Goal: Task Accomplishment & Management: Complete application form

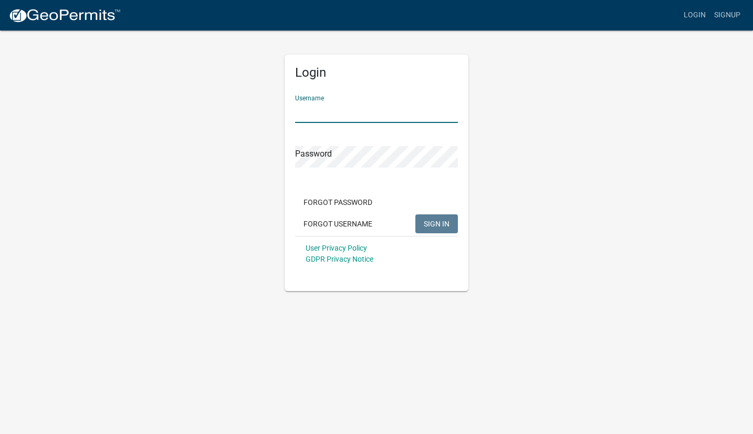
type input "[PERSON_NAME] remodel"
click at [437, 223] on button "SIGN IN" at bounding box center [437, 223] width 43 height 19
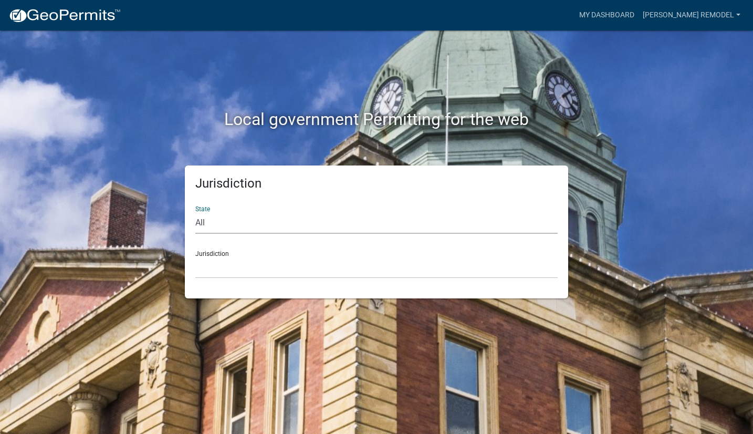
select select "Georgia"
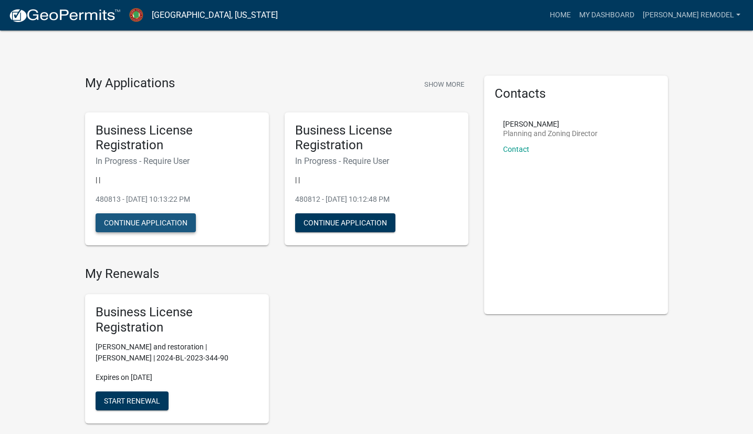
click at [162, 225] on button "Continue Application" at bounding box center [146, 222] width 100 height 19
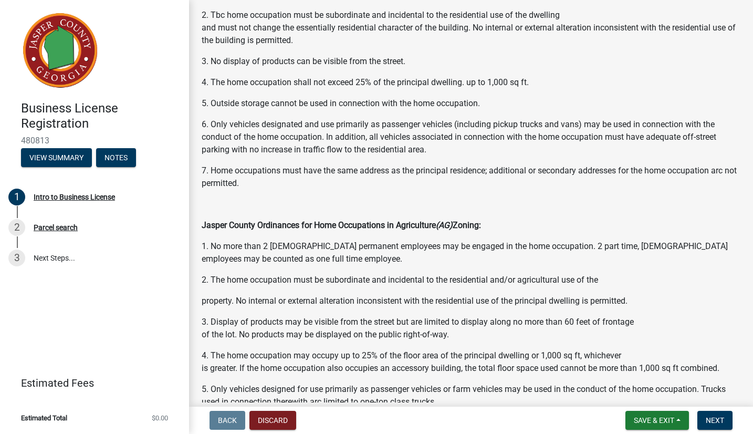
scroll to position [570, 0]
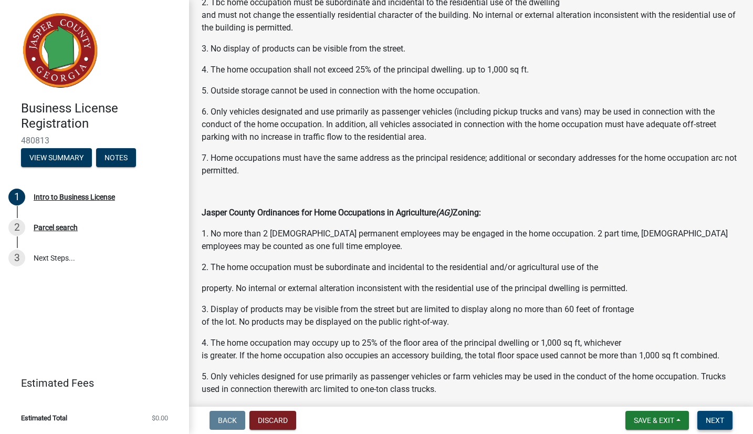
click at [715, 417] on span "Next" at bounding box center [715, 420] width 18 height 8
click at [720, 425] on button "Next" at bounding box center [715, 420] width 35 height 19
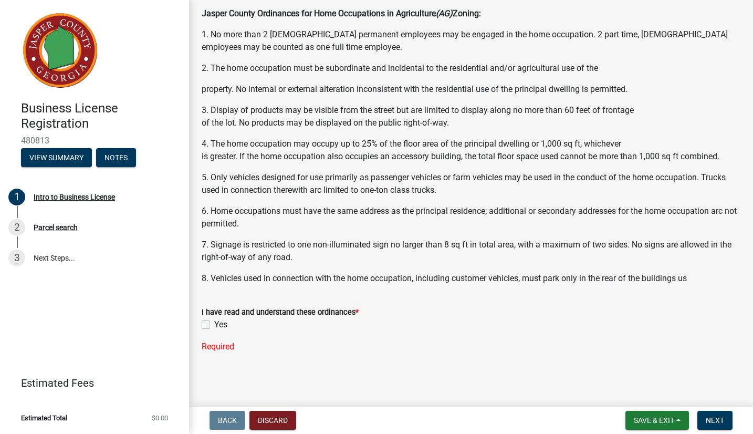
scroll to position [768, 0]
click at [214, 324] on label "Yes" at bounding box center [220, 325] width 13 height 13
click at [214, 324] on input "Yes" at bounding box center [217, 322] width 7 height 7
checkbox input "true"
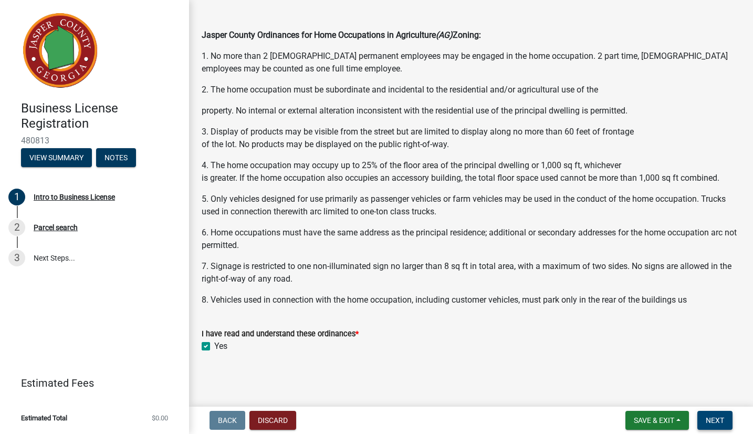
click at [713, 421] on span "Next" at bounding box center [715, 420] width 18 height 8
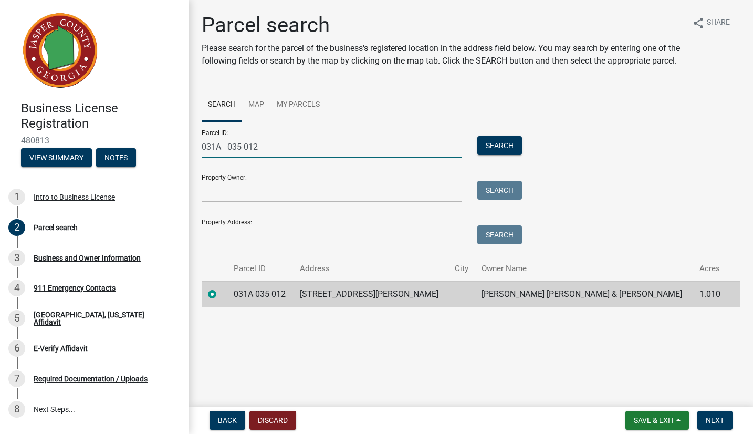
click at [371, 153] on input "031A 035 012" at bounding box center [332, 147] width 260 height 22
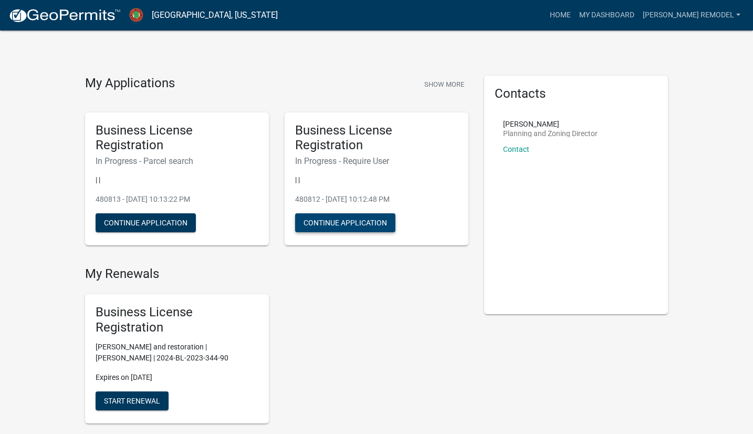
click at [336, 228] on button "Continue Application" at bounding box center [345, 222] width 100 height 19
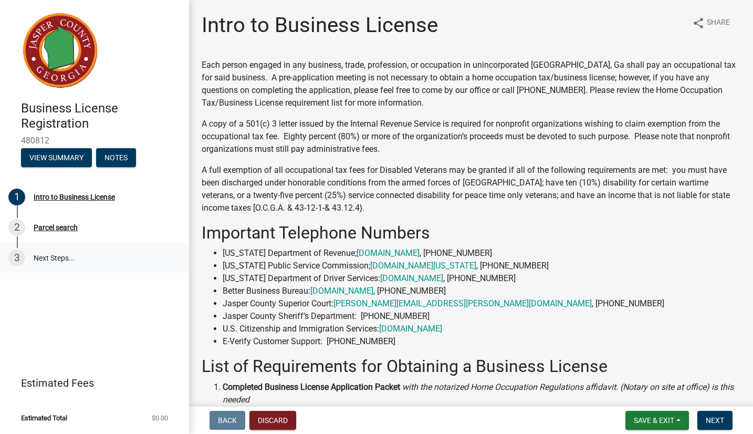
click at [36, 256] on link "3 Next Steps..." at bounding box center [94, 258] width 189 height 30
click at [723, 428] on button "Next" at bounding box center [715, 420] width 35 height 19
click at [719, 420] on span "Next" at bounding box center [715, 420] width 18 height 8
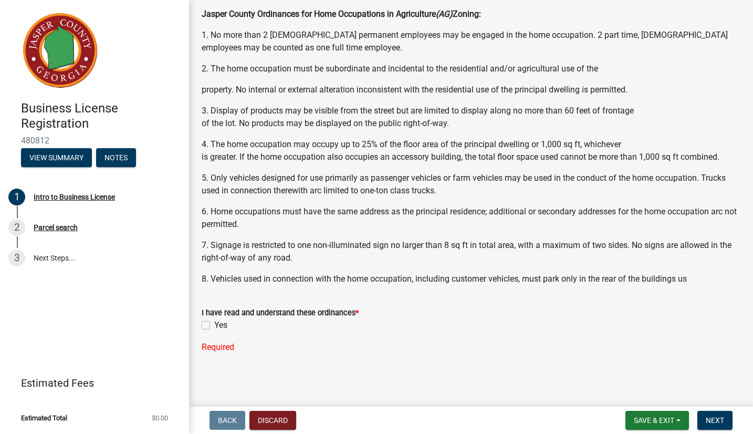
click at [214, 324] on label "Yes" at bounding box center [220, 325] width 13 height 13
click at [214, 324] on input "Yes" at bounding box center [217, 322] width 7 height 7
checkbox input "true"
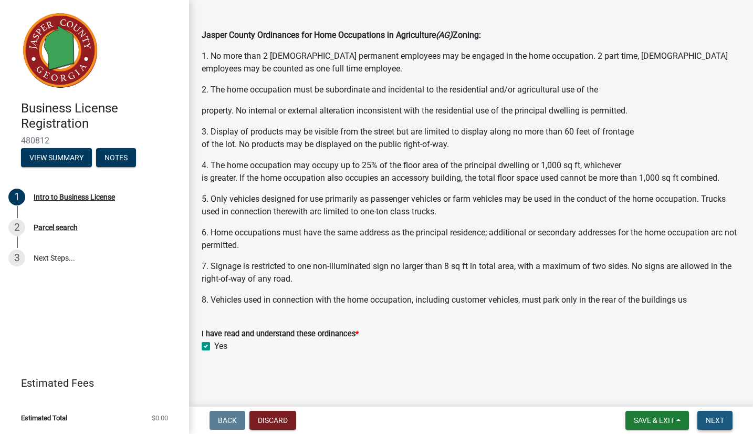
click at [719, 419] on span "Next" at bounding box center [715, 420] width 18 height 8
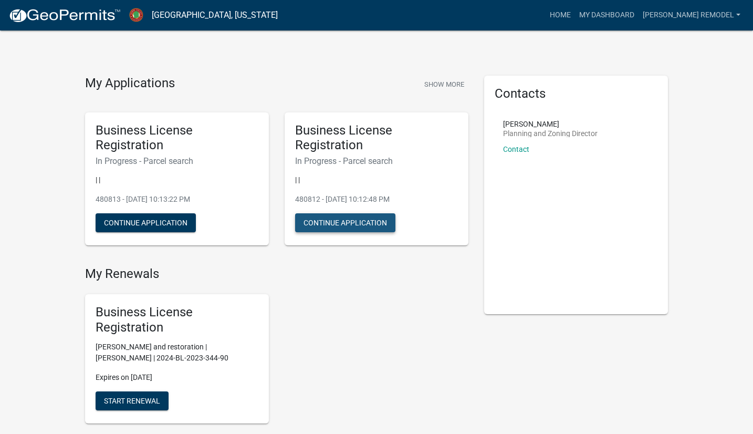
click at [335, 222] on button "Continue Application" at bounding box center [345, 222] width 100 height 19
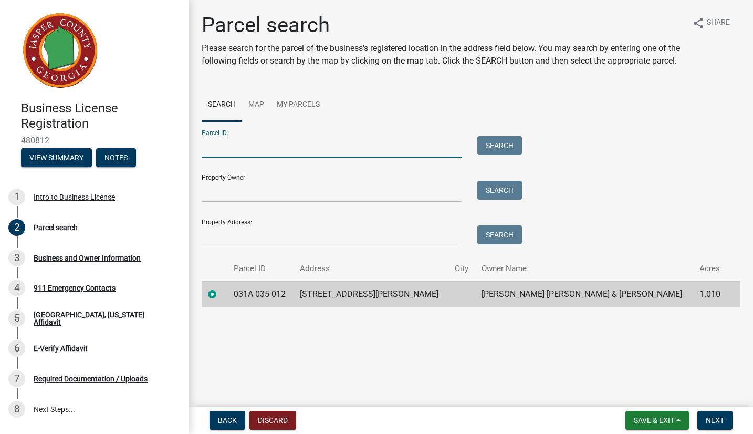
click at [249, 153] on input "Parcel ID:" at bounding box center [332, 147] width 260 height 22
click at [236, 202] on input "Property Owner:" at bounding box center [332, 192] width 260 height 22
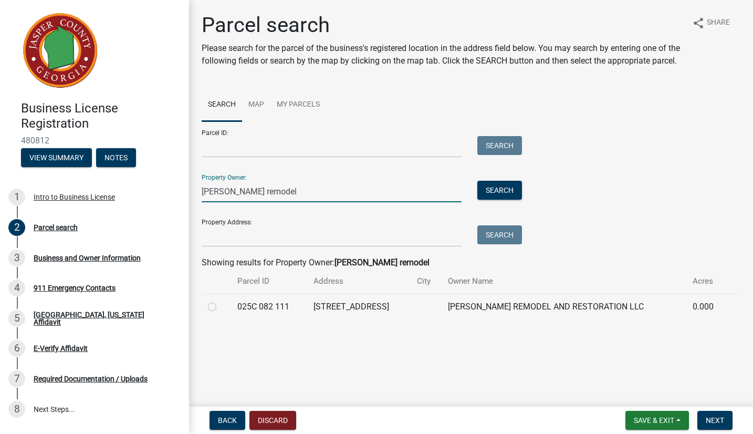
type input "[PERSON_NAME] remodel"
click at [221, 301] on label at bounding box center [221, 301] width 0 height 0
click at [221, 307] on 111 "radio" at bounding box center [224, 304] width 7 height 7
radio 111 "true"
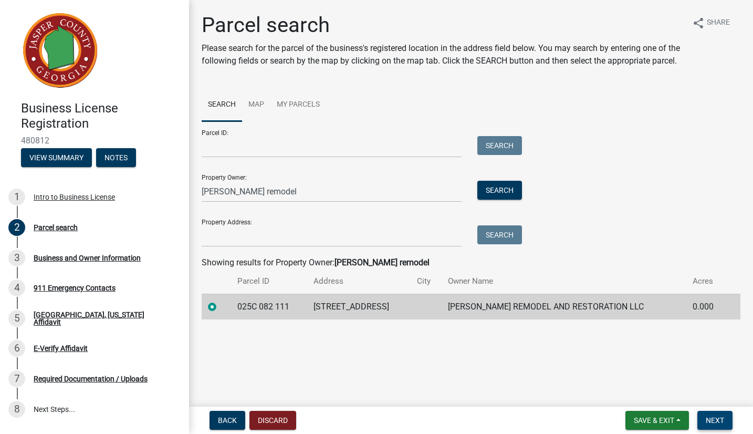
click at [720, 418] on span "Next" at bounding box center [715, 420] width 18 height 8
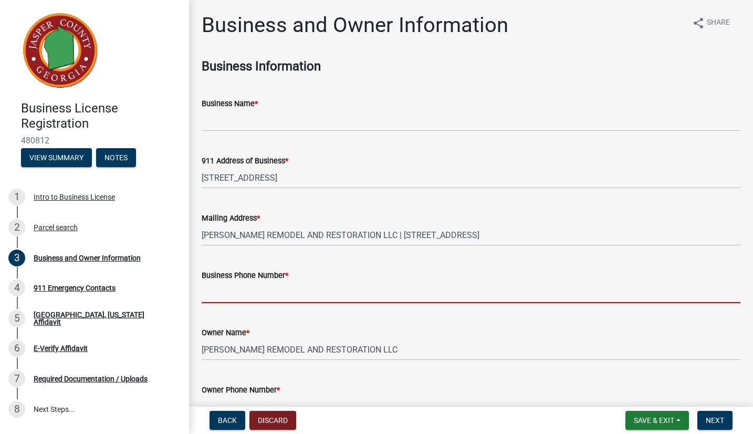
click at [284, 291] on input "Business Phone Number *" at bounding box center [471, 293] width 539 height 22
click at [254, 293] on input "67897" at bounding box center [471, 293] width 539 height 22
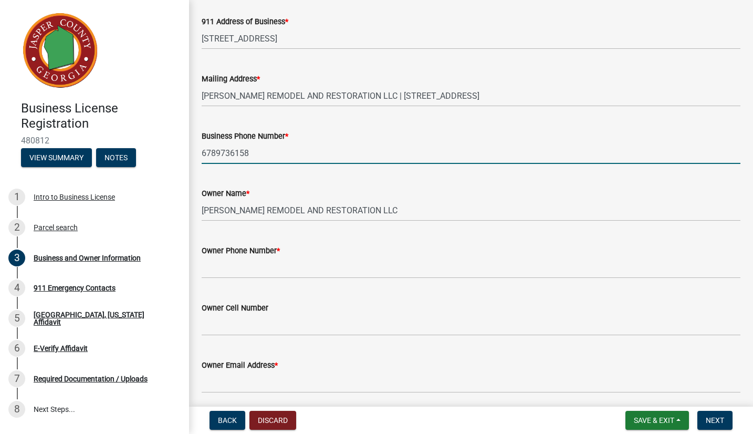
scroll to position [143, 0]
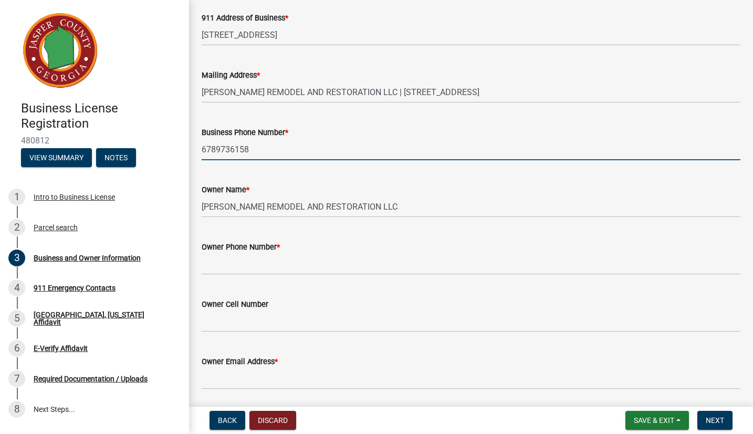
type input "6789736158"
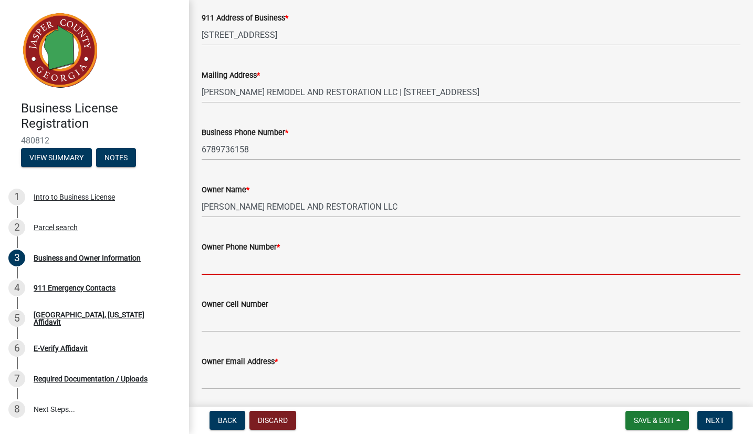
click at [259, 263] on input "Owner Phone Number *" at bounding box center [471, 264] width 539 height 22
type input "6789736158"
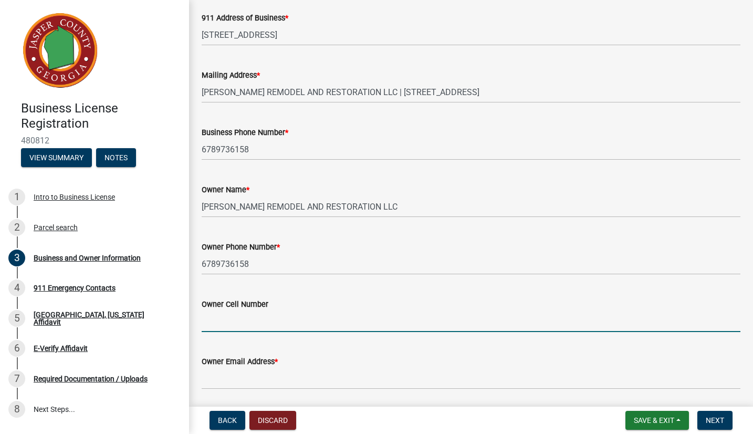
click at [278, 320] on input "Owner Cell Number" at bounding box center [471, 322] width 539 height 22
type input "6789736158"
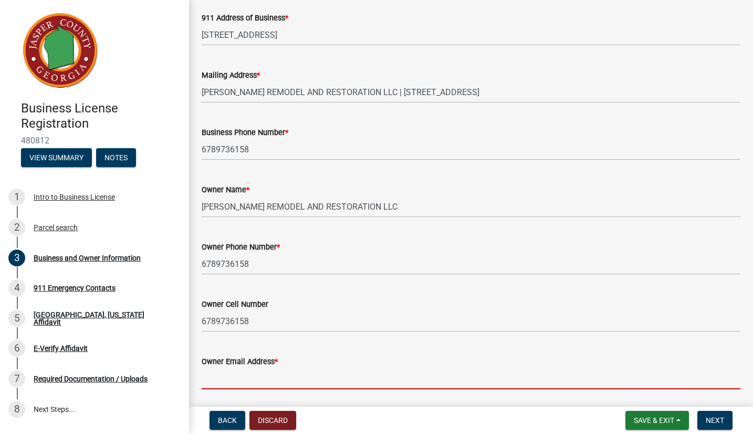
click at [268, 387] on input "Owner Email Address *" at bounding box center [471, 379] width 539 height 22
click at [268, 379] on input "Owner Email Address *" at bounding box center [471, 379] width 539 height 22
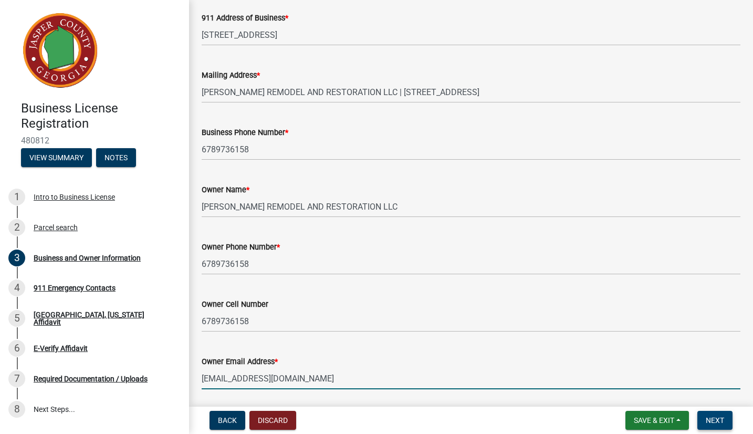
type input "[EMAIL_ADDRESS][DOMAIN_NAME]"
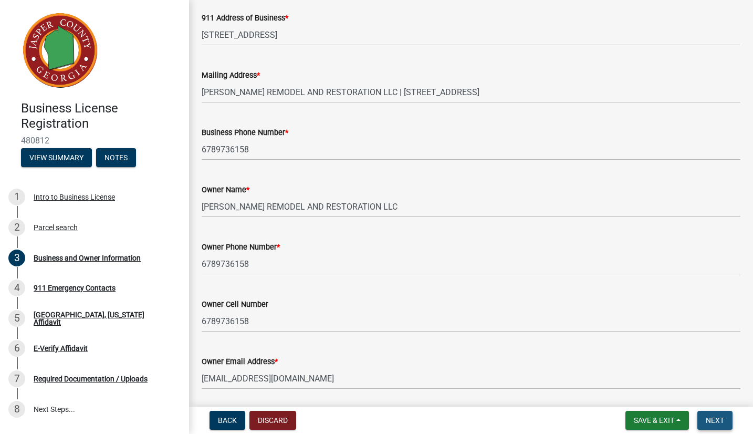
click at [725, 422] on button "Next" at bounding box center [715, 420] width 35 height 19
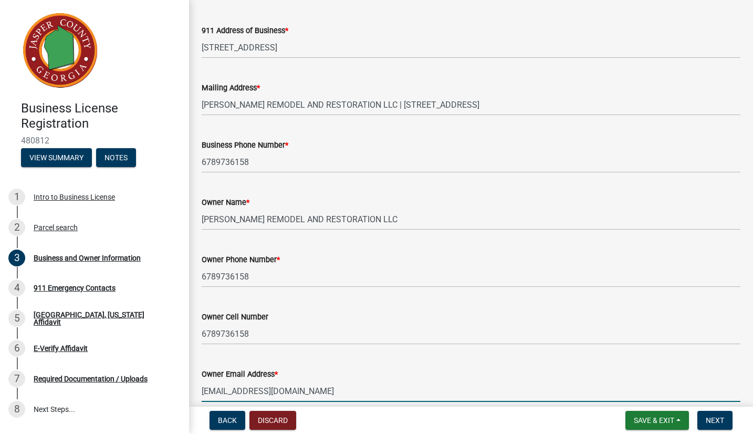
click at [328, 396] on input "[EMAIL_ADDRESS][DOMAIN_NAME]" at bounding box center [471, 391] width 539 height 22
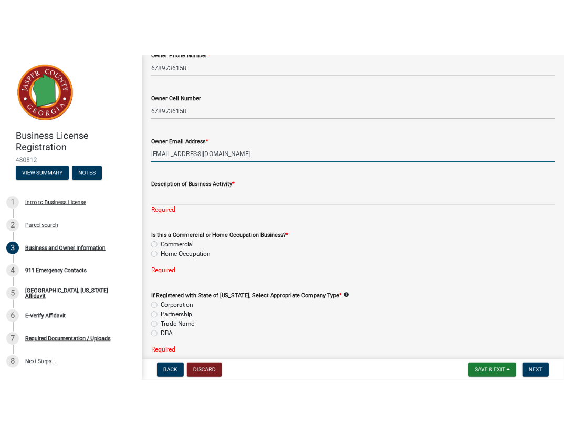
scroll to position [429, 0]
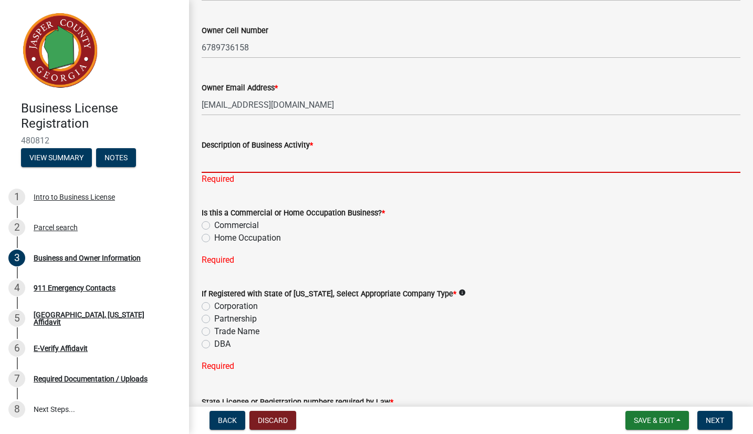
click at [264, 162] on input "Description of Business Activity *" at bounding box center [471, 162] width 539 height 22
type input "remodeling"
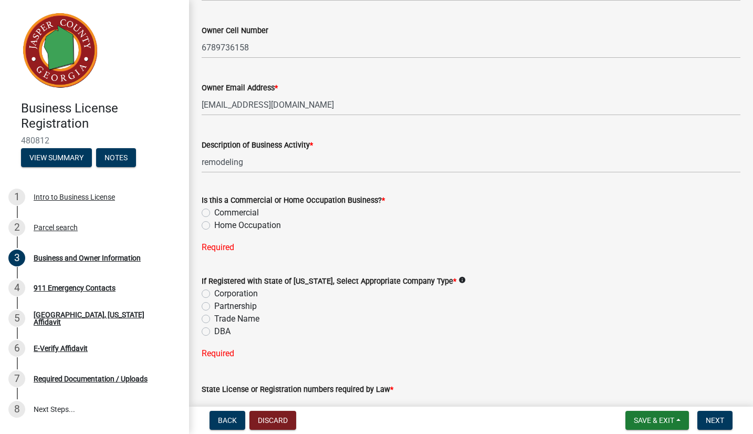
click at [222, 237] on div "Is this a Commercial or Home Occupation Business? * Commercial Home Occupation …" at bounding box center [471, 217] width 539 height 73
click at [226, 229] on label "Home Occupation" at bounding box center [247, 225] width 67 height 13
click at [221, 226] on input "Home Occupation" at bounding box center [217, 222] width 7 height 7
radio input "true"
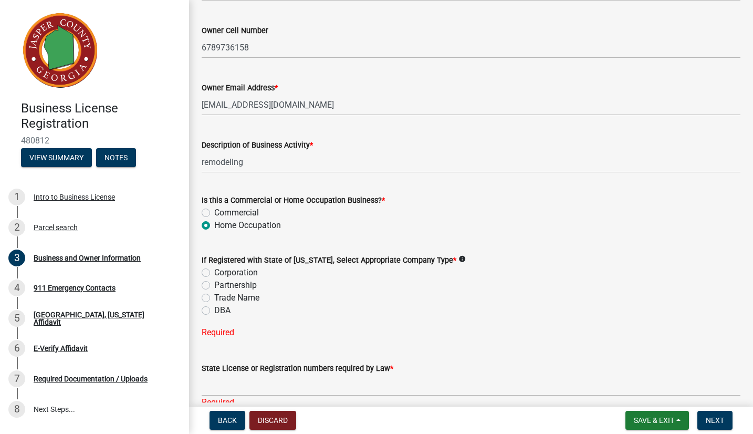
click at [225, 275] on label "Corporation" at bounding box center [236, 272] width 44 height 13
click at [221, 273] on input "Corporation" at bounding box center [217, 269] width 7 height 7
radio input "true"
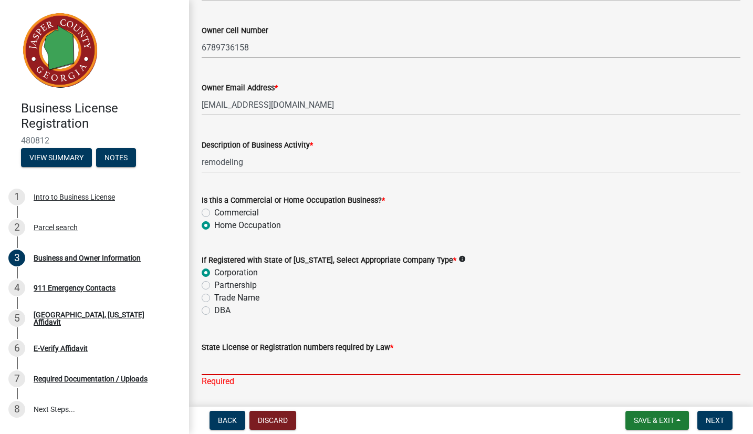
click at [231, 365] on input "State License or Registration numbers required by Law *" at bounding box center [471, 365] width 539 height 22
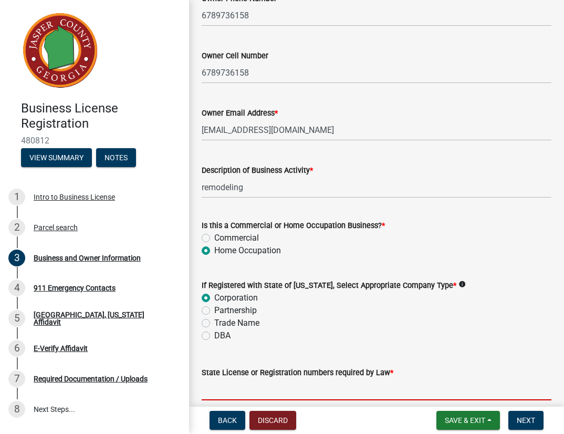
click at [240, 390] on input "State License or Registration numbers required by Law *" at bounding box center [377, 390] width 350 height 22
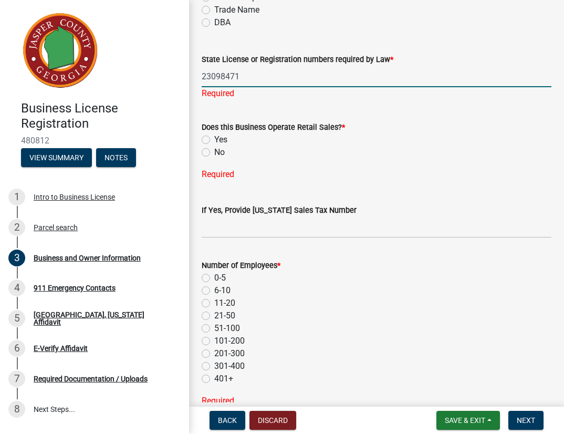
scroll to position [738, 0]
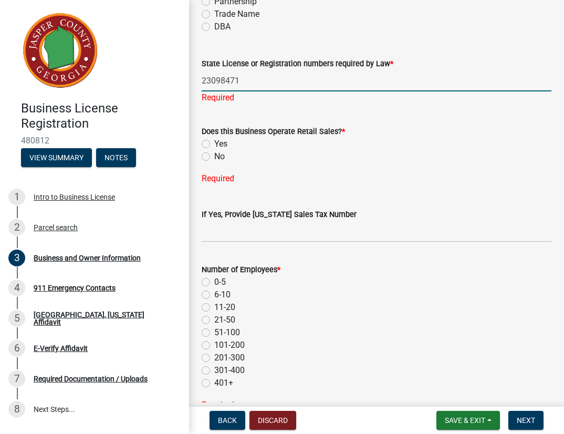
type input "23098471"
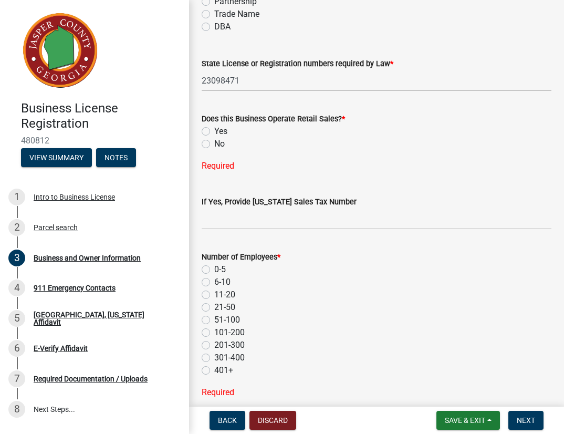
click at [206, 158] on div "Does this Business Operate Retail Sales? * Yes No Required" at bounding box center [377, 136] width 350 height 73
click at [214, 143] on label "No" at bounding box center [219, 144] width 11 height 13
click at [214, 143] on input "No" at bounding box center [217, 141] width 7 height 7
radio input "true"
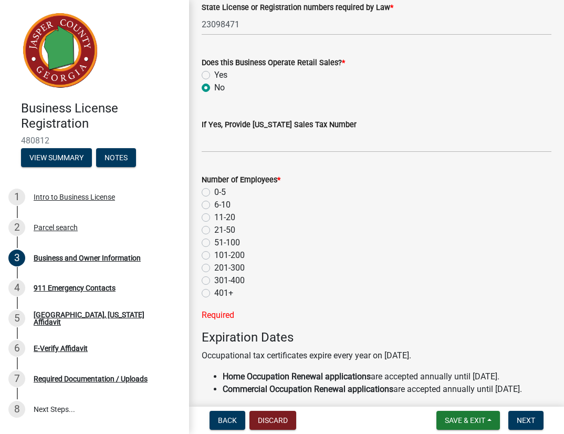
scroll to position [797, 0]
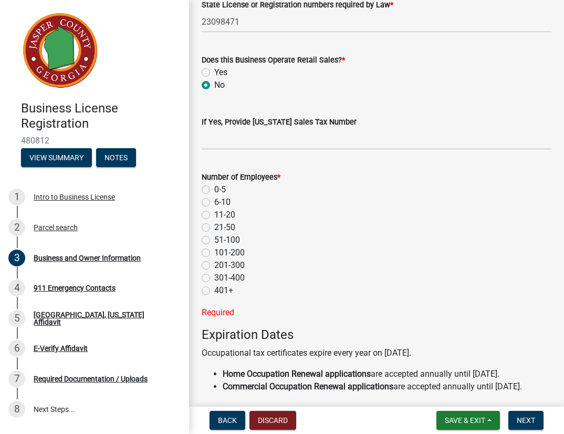
click at [214, 189] on label "0-5" at bounding box center [220, 189] width 12 height 13
click at [214, 189] on input "0-5" at bounding box center [217, 186] width 7 height 7
radio input "true"
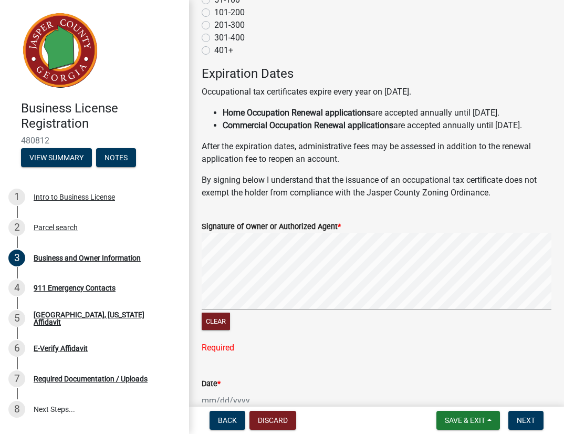
scroll to position [1043, 0]
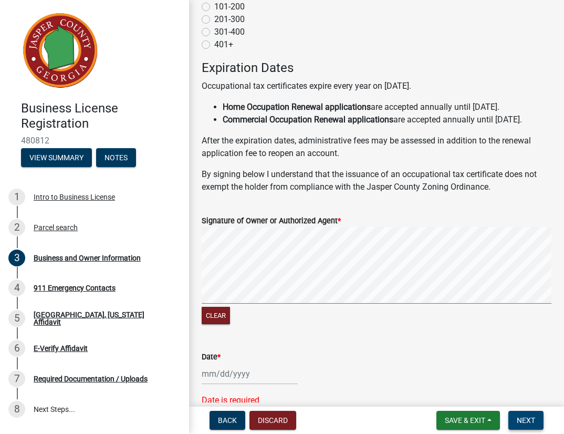
click at [522, 414] on button "Next" at bounding box center [526, 420] width 35 height 19
select select "9"
select select "2025"
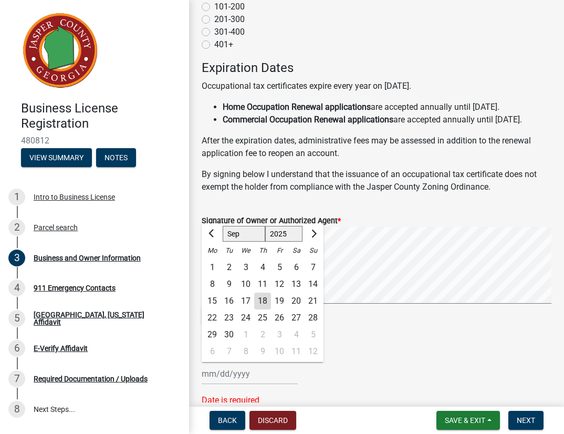
click at [263, 384] on div "[PERSON_NAME] Feb Mar Apr [PERSON_NAME][DATE] Oct Nov [DATE] 1526 1527 1528 152…" at bounding box center [250, 374] width 96 height 22
click at [262, 309] on div "18" at bounding box center [262, 301] width 17 height 17
type input "[DATE]"
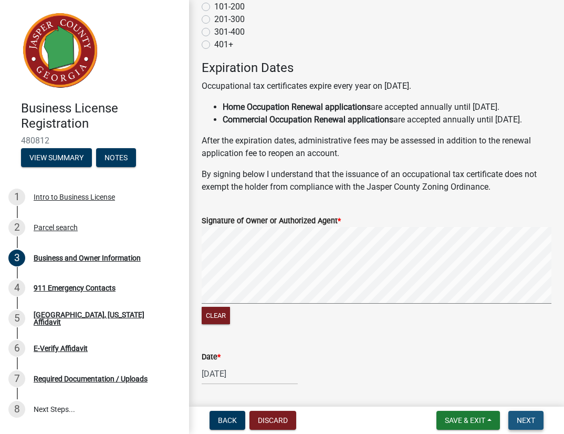
click at [530, 421] on span "Next" at bounding box center [526, 420] width 18 height 8
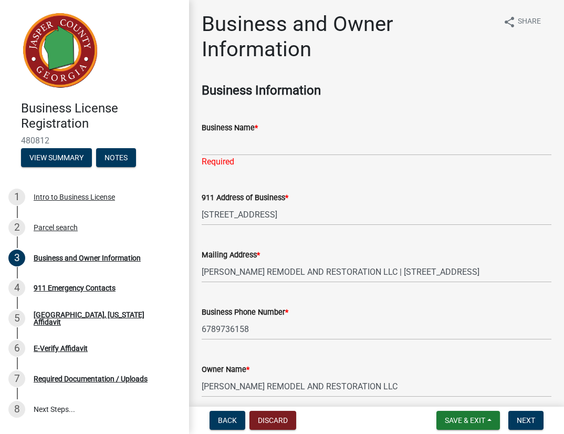
scroll to position [1, 0]
click at [275, 146] on input "Business Name *" at bounding box center [377, 145] width 350 height 22
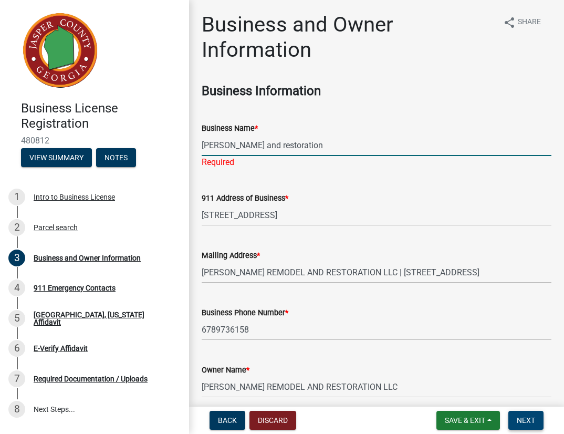
type input "[PERSON_NAME] and restoration"
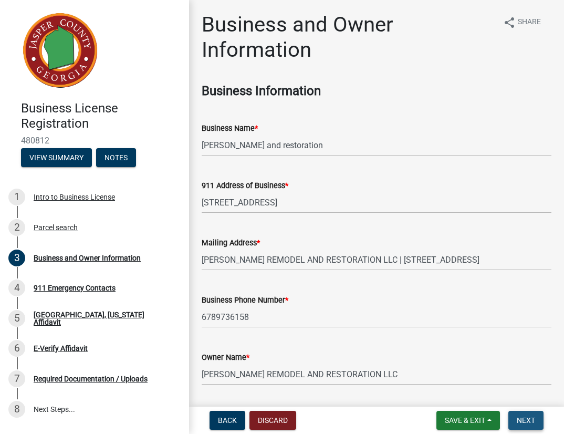
click at [523, 415] on button "Next" at bounding box center [526, 420] width 35 height 19
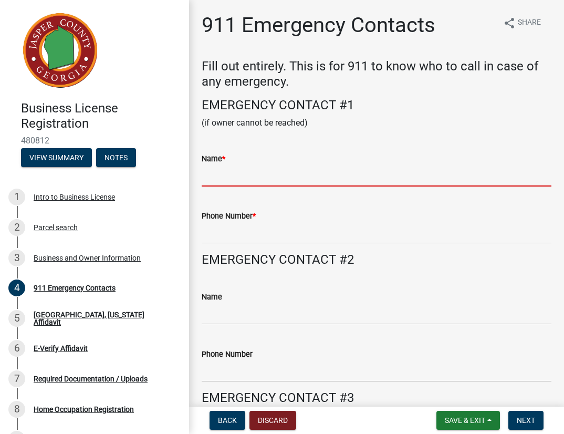
click at [226, 174] on input "Name *" at bounding box center [377, 176] width 350 height 22
type input "s"
type input "[PERSON_NAME]"
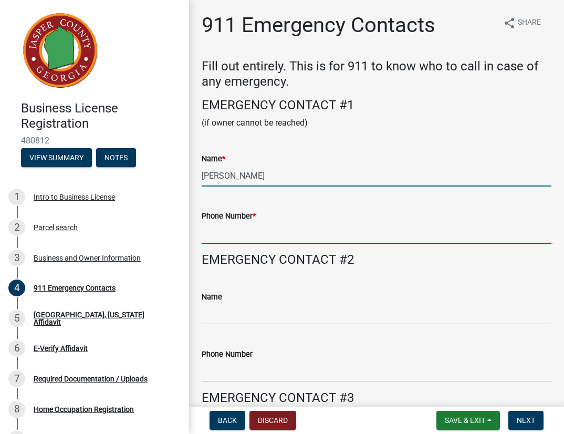
drag, startPoint x: 246, startPoint y: 194, endPoint x: 231, endPoint y: 233, distance: 42.4
click at [231, 233] on input "Phone Number *" at bounding box center [377, 233] width 350 height 22
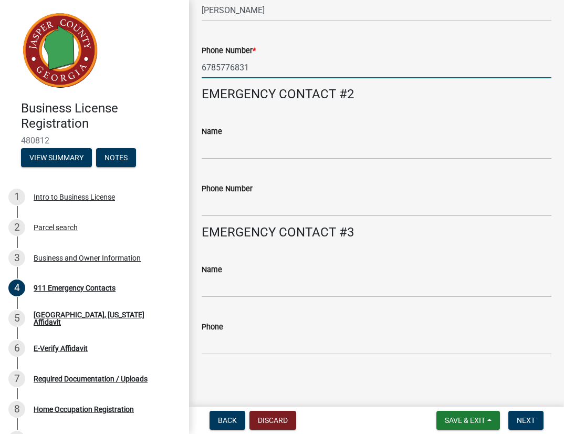
scroll to position [165, 0]
type input "6785776831"
click at [525, 420] on span "Next" at bounding box center [526, 420] width 18 height 8
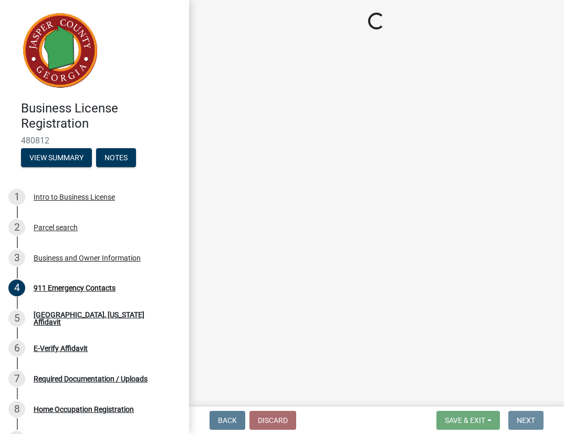
scroll to position [0, 0]
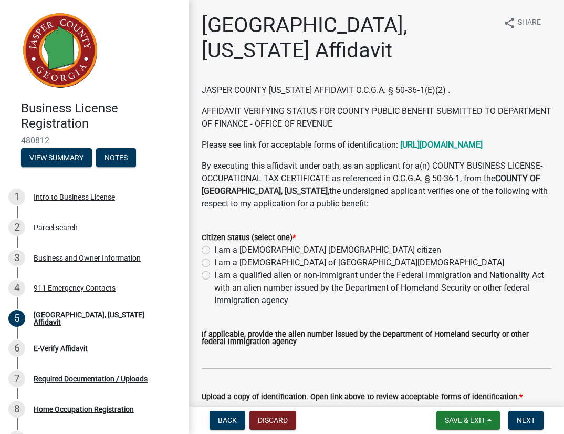
click at [208, 267] on div "I am a [DEMOGRAPHIC_DATA] of [GEOGRAPHIC_DATA][DEMOGRAPHIC_DATA]" at bounding box center [377, 262] width 350 height 13
click at [214, 264] on label "I am a [DEMOGRAPHIC_DATA] of [GEOGRAPHIC_DATA][DEMOGRAPHIC_DATA]" at bounding box center [359, 262] width 290 height 13
click at [214, 263] on input "I am a [DEMOGRAPHIC_DATA] of [GEOGRAPHIC_DATA][DEMOGRAPHIC_DATA]" at bounding box center [217, 259] width 7 height 7
radio input "true"
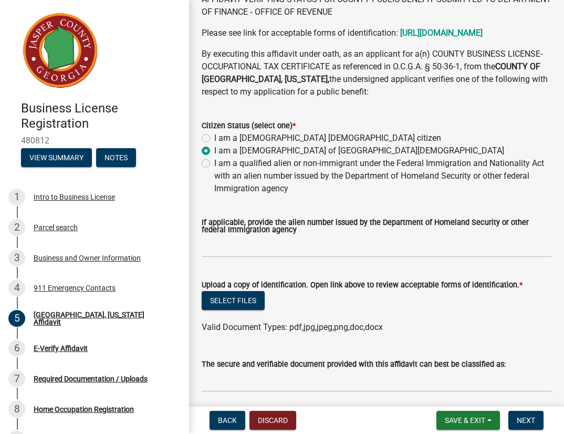
scroll to position [137, 0]
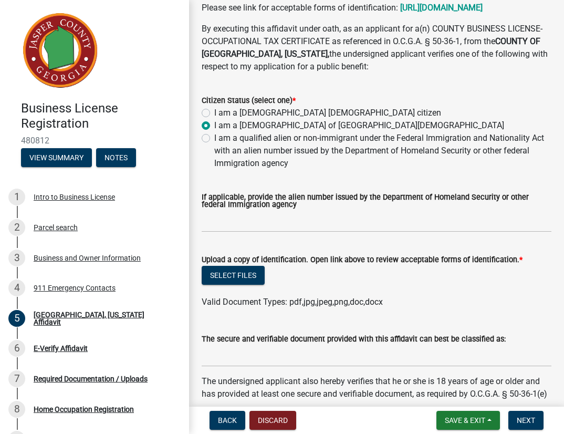
click at [288, 301] on span "Valid Document Types: pdf,jpg,jpeg,png,doc,docx" at bounding box center [292, 302] width 181 height 10
click at [236, 229] on input "If applicable, provide the alien number issued by the Department of Homeland Se…" at bounding box center [377, 222] width 350 height 22
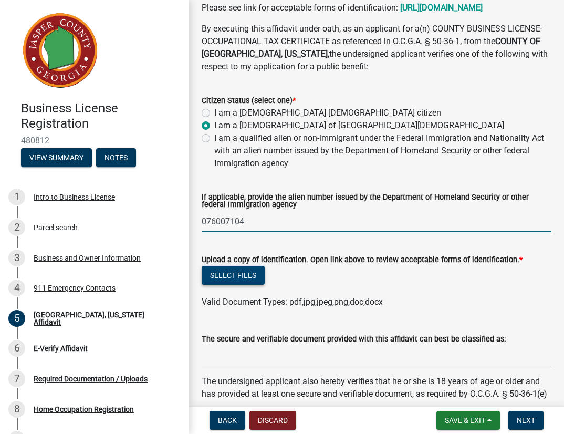
type input "076007104"
click at [248, 276] on button "Select files" at bounding box center [233, 275] width 63 height 19
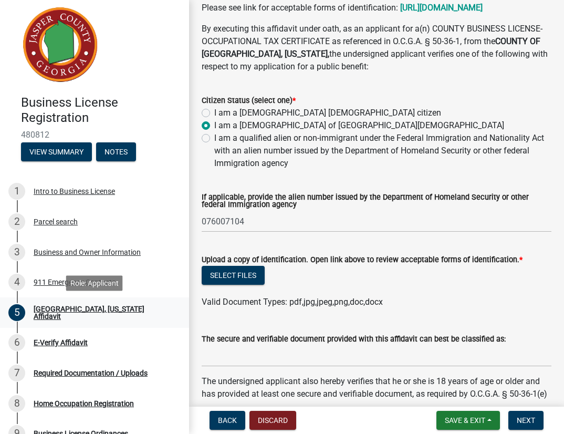
scroll to position [6, 0]
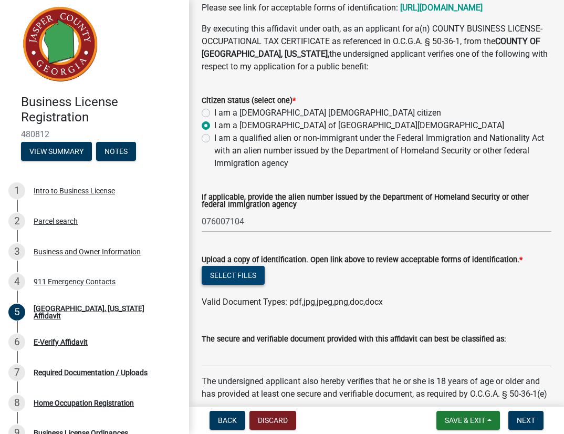
click at [251, 275] on button "Select files" at bounding box center [233, 275] width 63 height 19
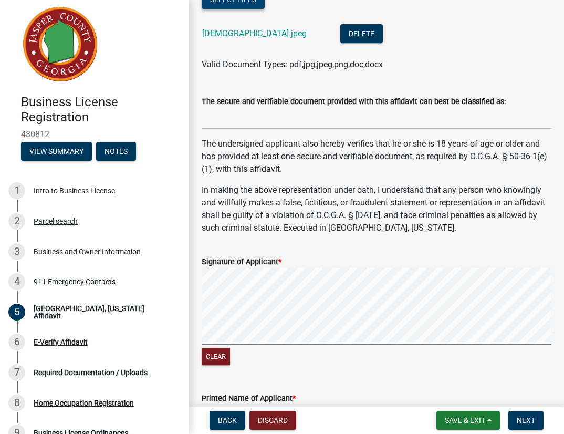
scroll to position [415, 0]
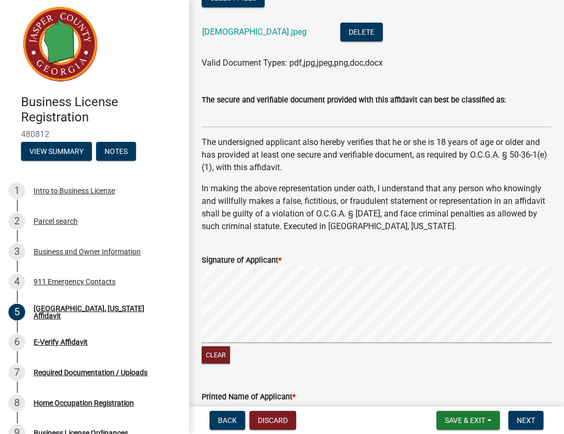
click at [244, 130] on wm-data-entity-input "The secure and verifiable document provided with this affidavit can best be cla…" at bounding box center [377, 107] width 350 height 57
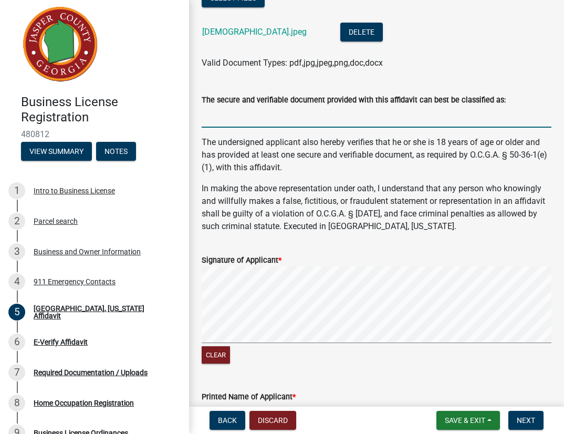
click at [237, 118] on input "The secure and verifiable document provided with this affidavit can best be cla…" at bounding box center [377, 117] width 350 height 22
type input "[DEMOGRAPHIC_DATA]"
click at [529, 425] on button "Next" at bounding box center [526, 420] width 35 height 19
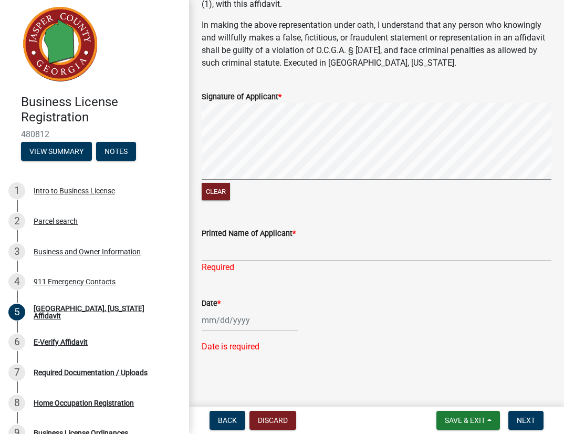
scroll to position [577, 0]
click at [222, 250] on input "Printed Name of Applicant *" at bounding box center [377, 251] width 350 height 22
type input "[PERSON_NAME]"
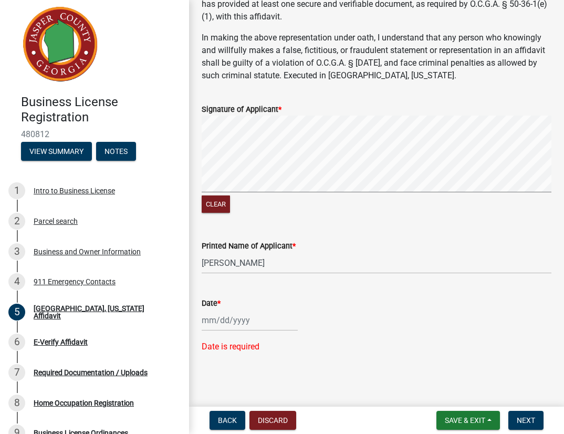
scroll to position [565, 0]
click at [216, 325] on div at bounding box center [250, 321] width 96 height 22
select select "9"
select select "2025"
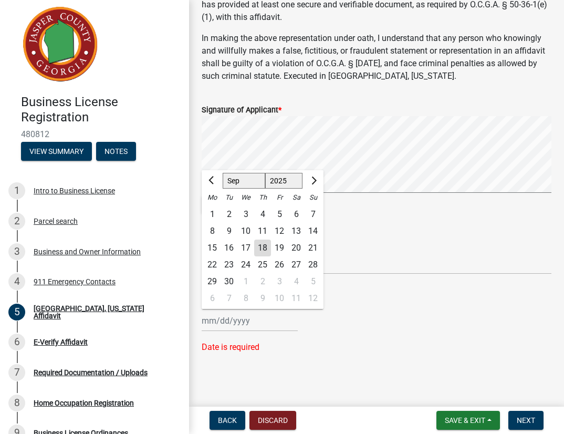
click at [265, 250] on div "18" at bounding box center [262, 248] width 17 height 17
type input "[DATE]"
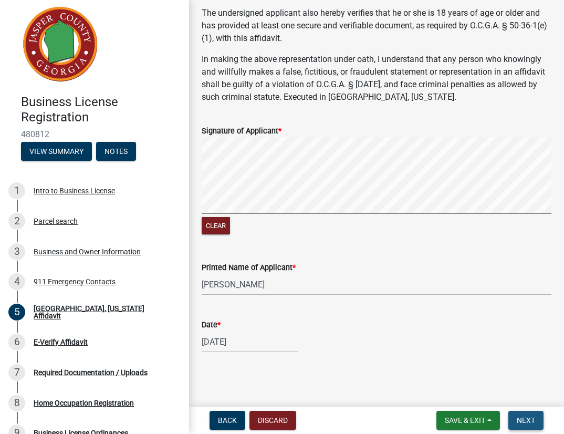
click at [529, 420] on span "Next" at bounding box center [526, 420] width 18 height 8
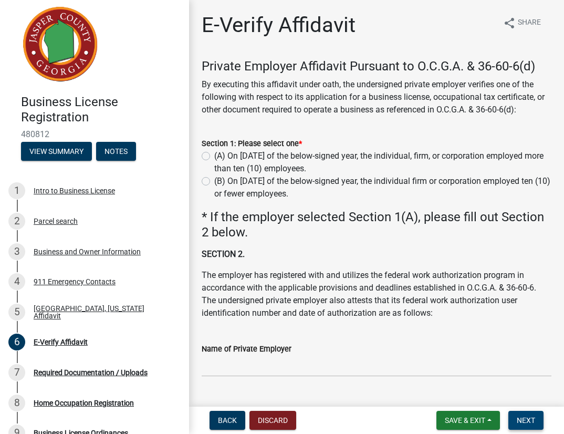
scroll to position [221, 0]
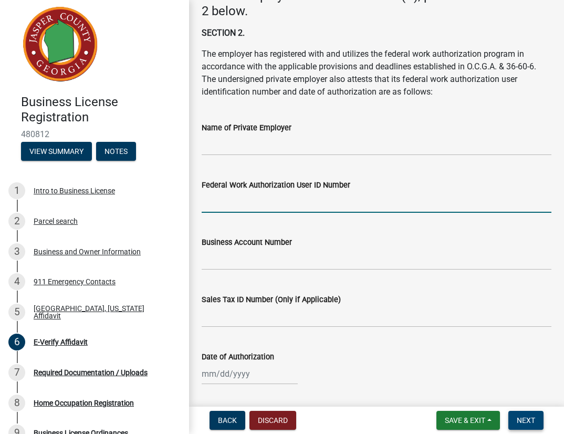
type input "[PERSON_NAME] remodel"
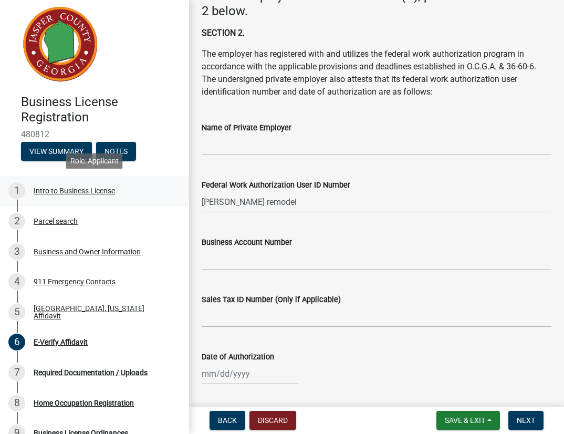
drag, startPoint x: 270, startPoint y: 202, endPoint x: 175, endPoint y: 194, distance: 94.9
click at [175, 194] on div "Business License Registration 480812 View Summary Notes 1 Intro to Business Lic…" at bounding box center [282, 217] width 564 height 434
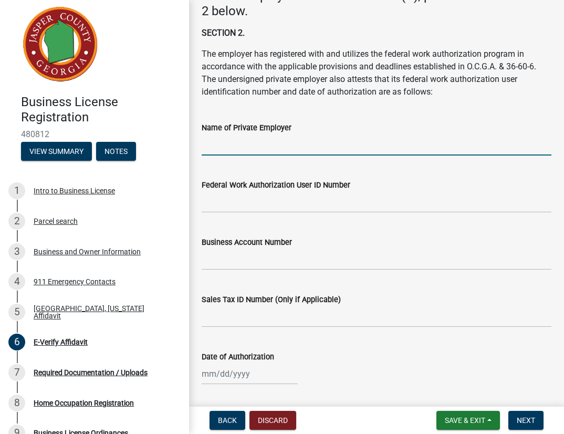
click at [301, 147] on input "Name of Private Employer" at bounding box center [377, 145] width 350 height 22
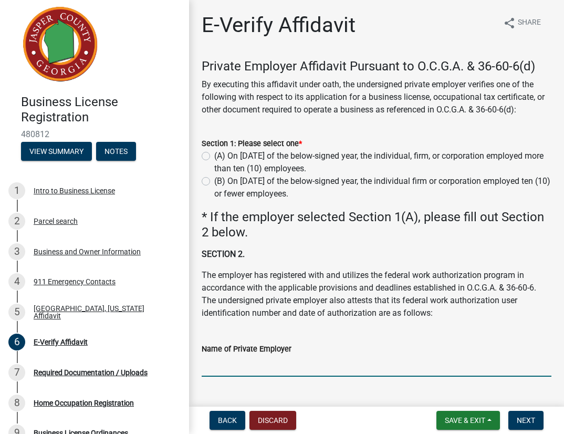
scroll to position [0, 0]
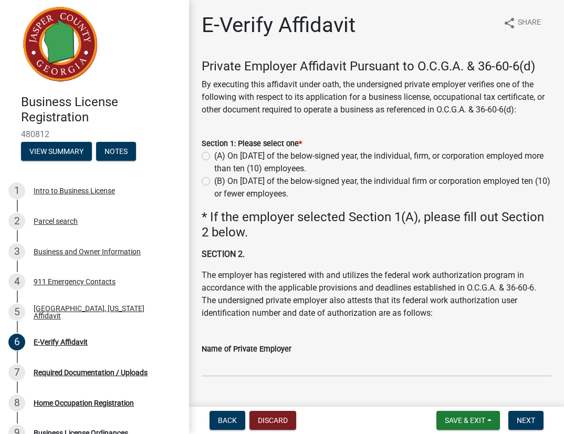
click at [214, 181] on label "(B) On [DATE] of the below-signed year, the individual firm or corporation empl…" at bounding box center [382, 187] width 337 height 25
click at [214, 181] on input "(B) On [DATE] of the below-signed year, the individual firm or corporation empl…" at bounding box center [217, 178] width 7 height 7
radio input "true"
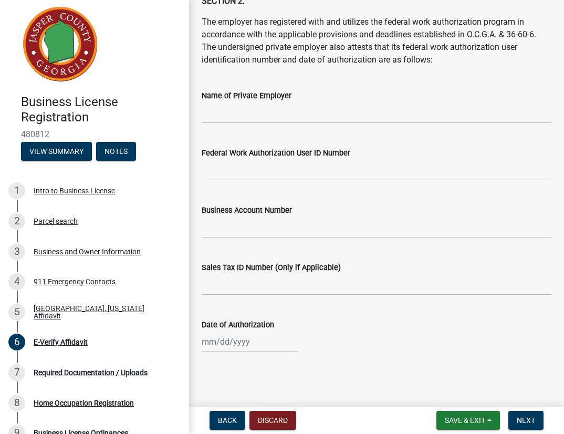
scroll to position [253, 0]
click at [236, 354] on wm-data-entity-input "Date of Authorization" at bounding box center [377, 333] width 350 height 58
click at [237, 342] on div at bounding box center [250, 343] width 96 height 22
select select "9"
select select "2025"
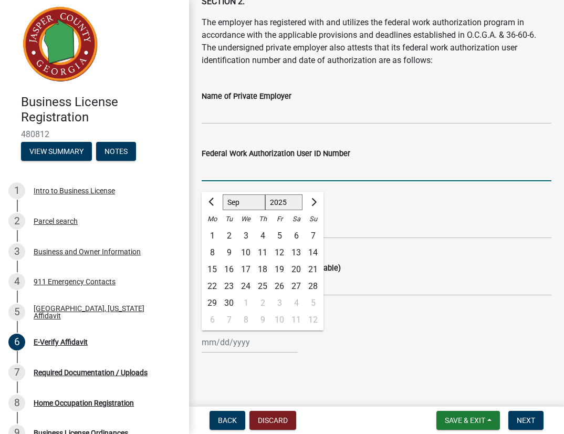
click at [332, 348] on div "[PERSON_NAME] Feb Mar Apr [PERSON_NAME][DATE] Oct Nov [DATE] 1526 1527 1528 152…" at bounding box center [377, 343] width 350 height 22
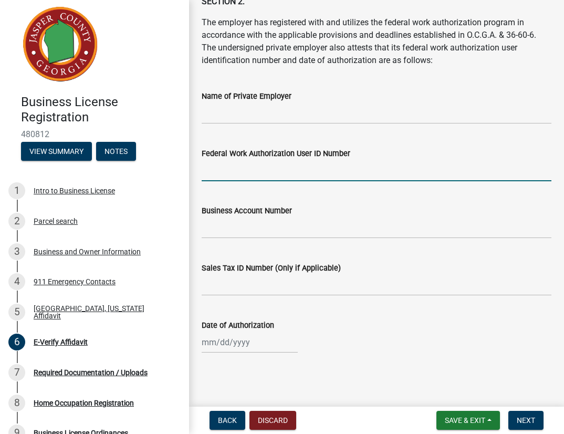
select select "9"
select select "2025"
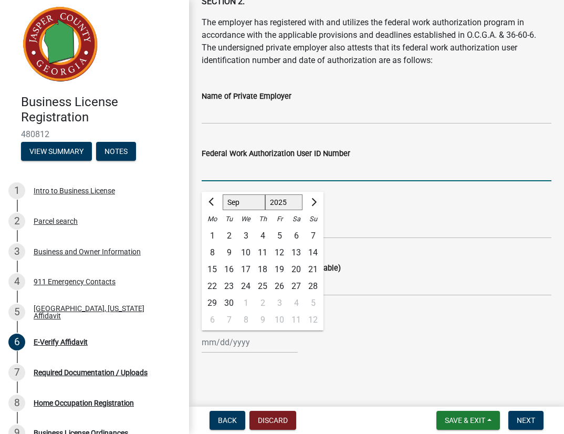
click at [249, 335] on div "[PERSON_NAME] Feb Mar Apr [PERSON_NAME][DATE] Oct Nov [DATE] 1526 1527 1528 152…" at bounding box center [250, 343] width 96 height 22
click at [263, 270] on div "18" at bounding box center [262, 269] width 17 height 17
type input "[DATE]"
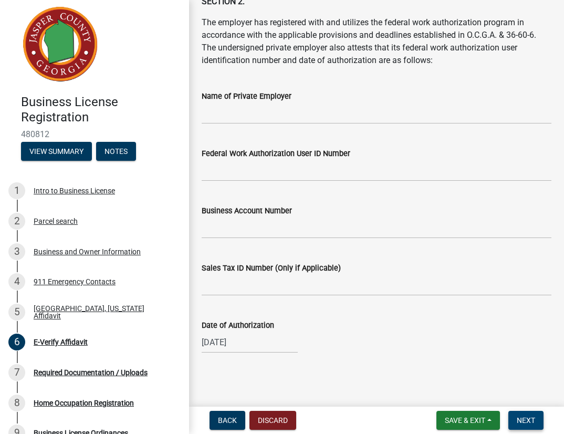
click at [534, 420] on span "Next" at bounding box center [526, 420] width 18 height 8
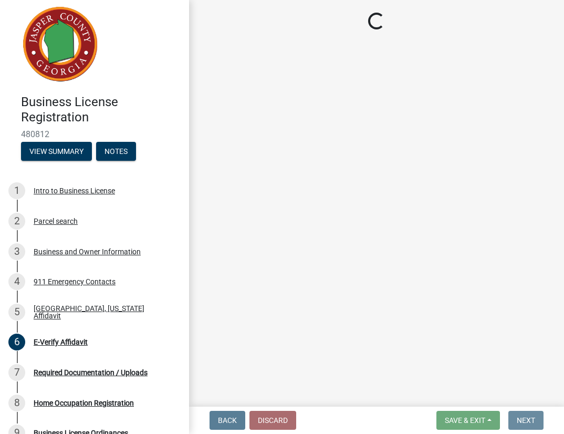
scroll to position [0, 0]
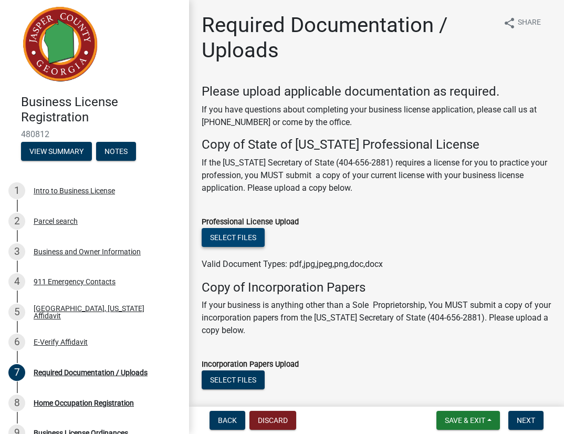
click at [238, 240] on button "Select files" at bounding box center [233, 237] width 63 height 19
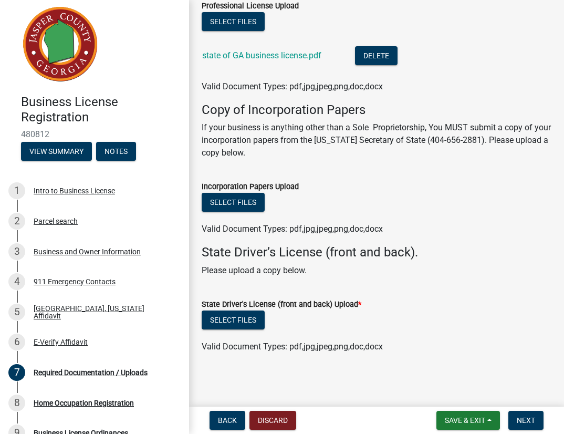
scroll to position [215, 0]
click at [343, 217] on ul at bounding box center [377, 219] width 350 height 8
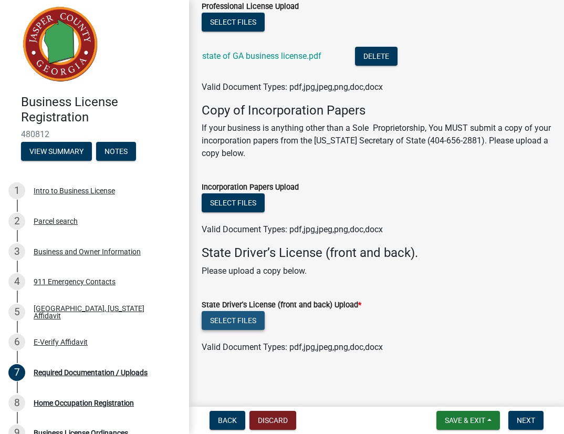
click at [231, 317] on button "Select files" at bounding box center [233, 320] width 63 height 19
click at [224, 316] on button "Select files" at bounding box center [233, 320] width 63 height 19
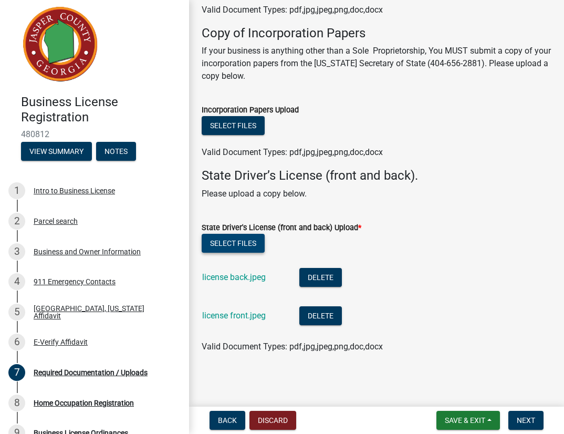
scroll to position [292, 0]
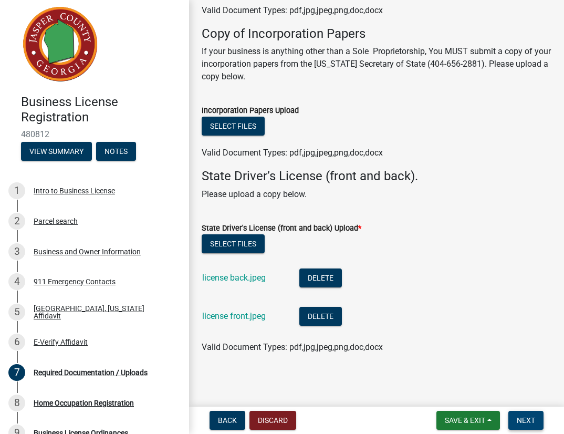
click at [529, 418] on span "Next" at bounding box center [526, 420] width 18 height 8
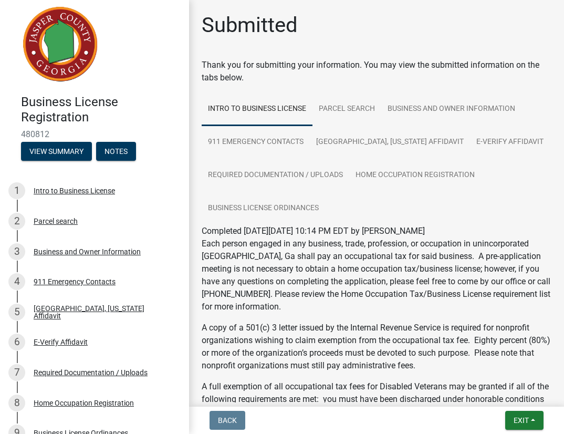
scroll to position [0, 0]
click at [360, 112] on link "Parcel search" at bounding box center [347, 109] width 69 height 34
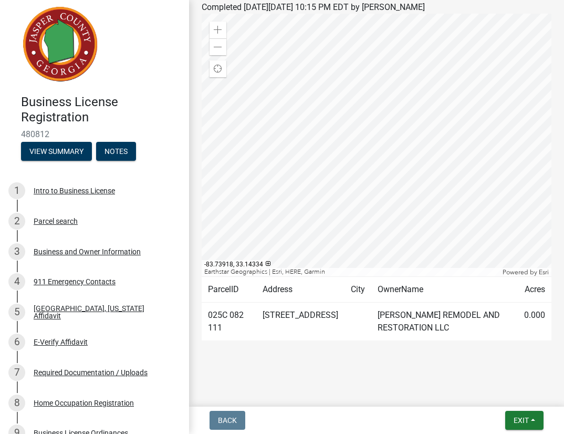
click at [319, 325] on td "[STREET_ADDRESS]" at bounding box center [300, 322] width 88 height 38
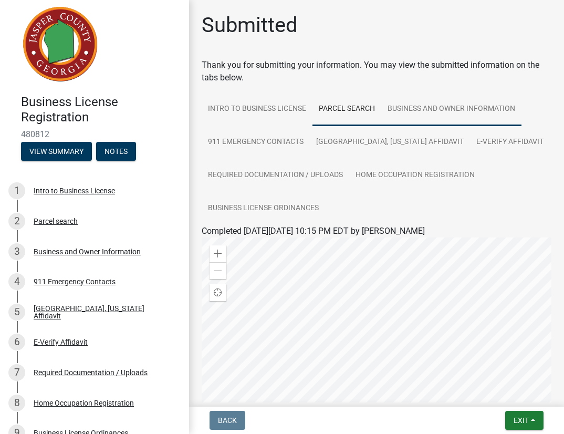
click at [448, 109] on link "Business and Owner Information" at bounding box center [451, 109] width 140 height 34
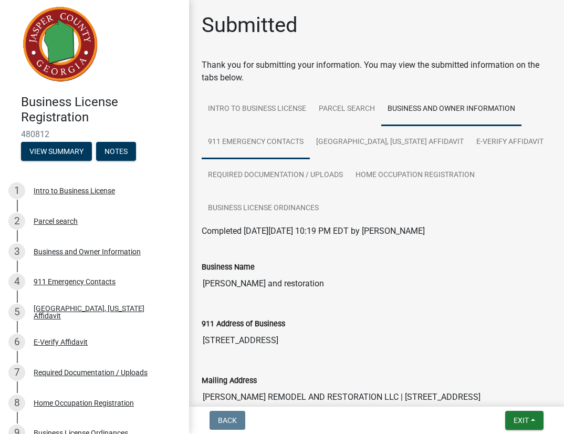
click at [270, 132] on link "911 Emergency Contacts" at bounding box center [256, 143] width 108 height 34
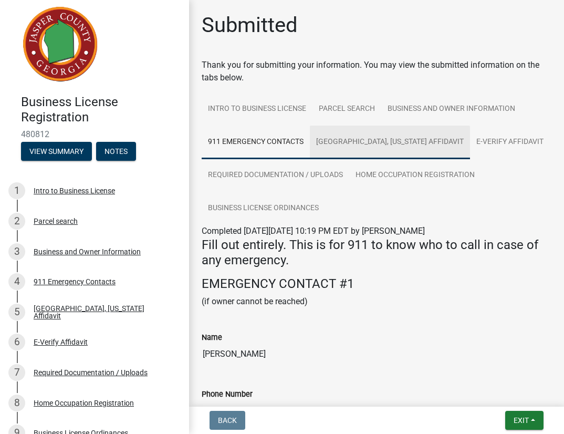
click at [324, 135] on link "[GEOGRAPHIC_DATA], [US_STATE] Affidavit" at bounding box center [390, 143] width 160 height 34
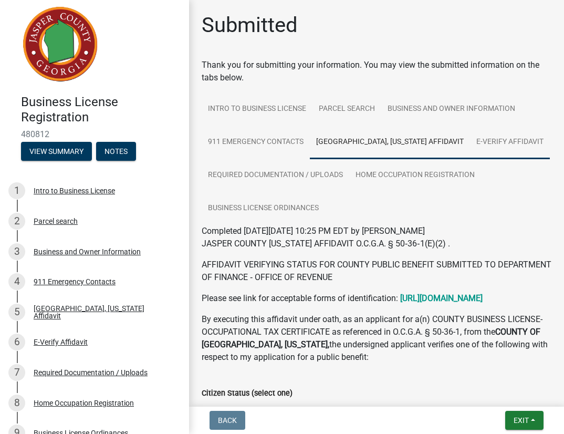
click at [470, 143] on link "E-Verify Affidavit" at bounding box center [510, 143] width 80 height 34
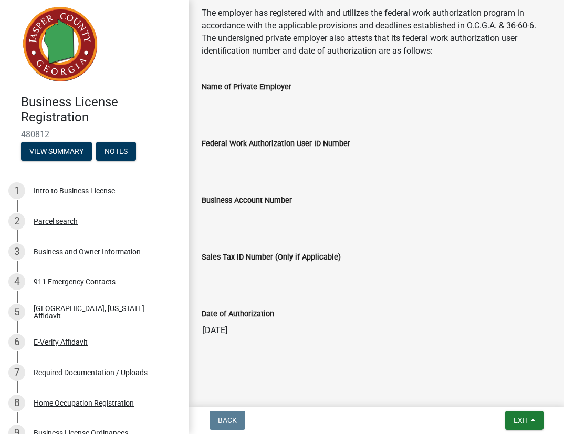
scroll to position [412, 0]
click at [533, 428] on button "Exit" at bounding box center [524, 420] width 38 height 19
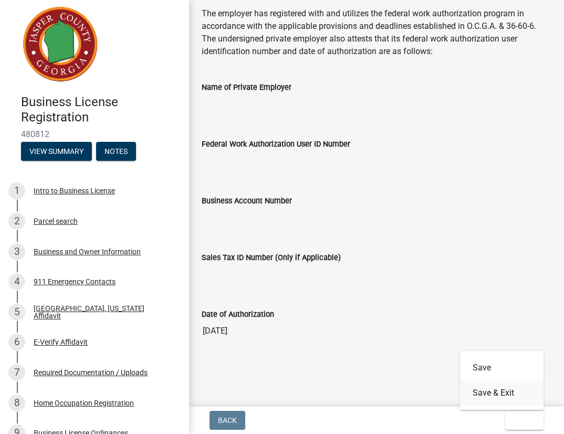
click at [496, 396] on button "Save & Exit" at bounding box center [502, 392] width 84 height 25
